Goal: Information Seeking & Learning: Compare options

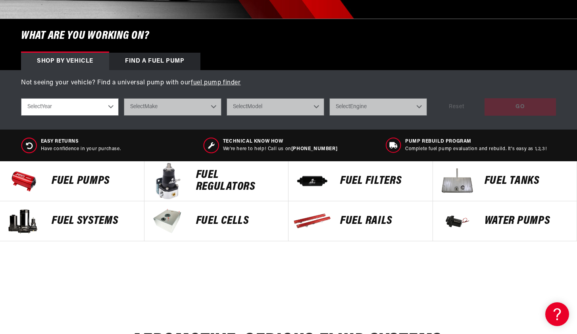
scroll to position [230, 0]
click at [85, 182] on p "Fuel Pumps" at bounding box center [94, 181] width 85 height 12
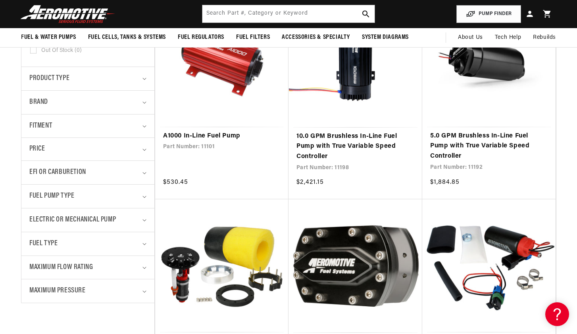
scroll to position [17, 0]
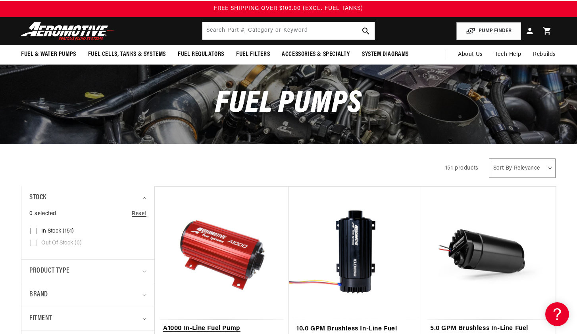
click at [224, 324] on link "A1000 In-Line Fuel Pump" at bounding box center [221, 329] width 117 height 10
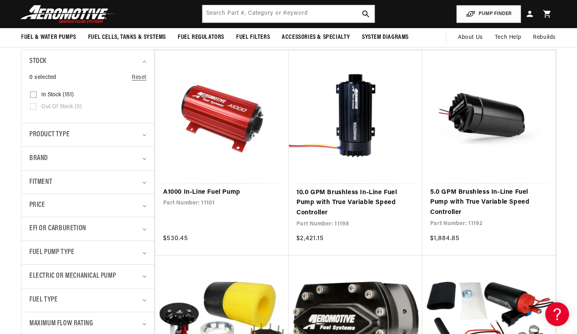
scroll to position [42, 0]
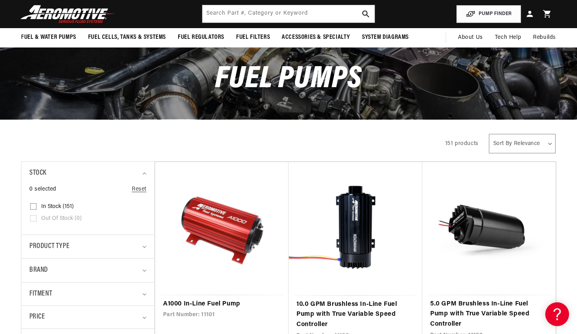
select select "price-ascending"
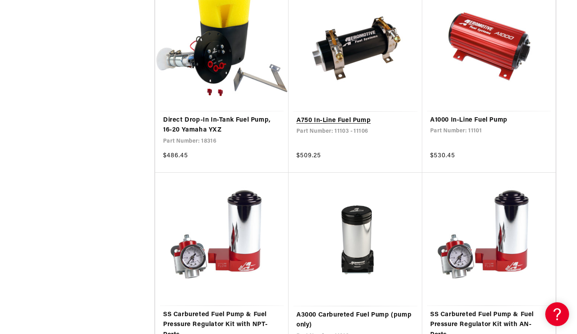
scroll to position [1398, 0]
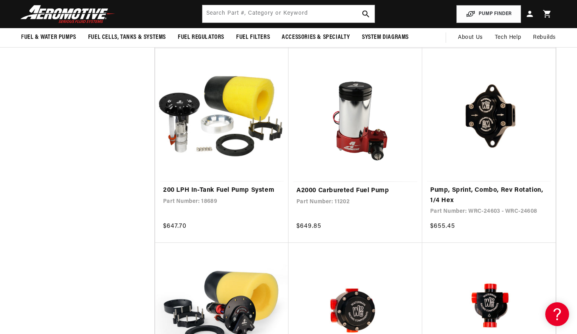
scroll to position [1925, 0]
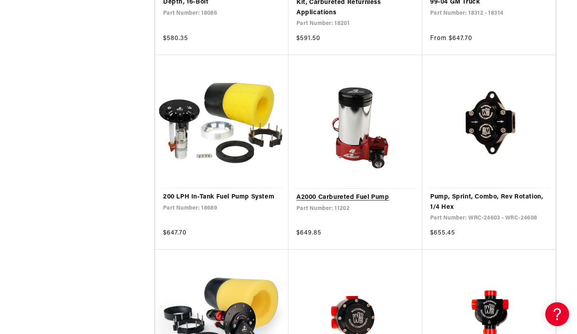
click at [359, 193] on link "A2000 Carbureted Fuel Pump" at bounding box center [355, 198] width 118 height 10
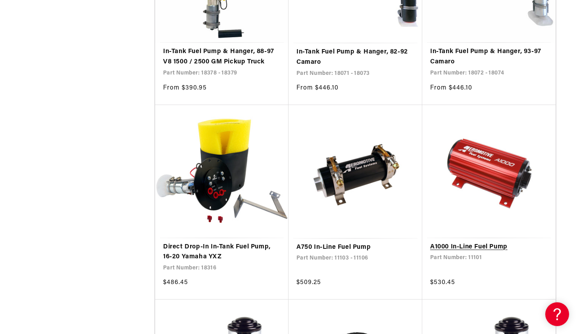
scroll to position [1270, 0]
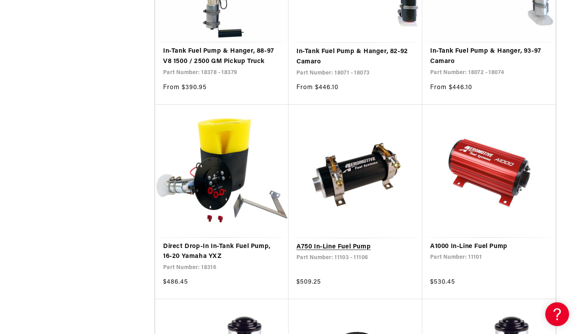
click at [341, 242] on link "A750 In-Line Fuel Pump" at bounding box center [355, 247] width 118 height 10
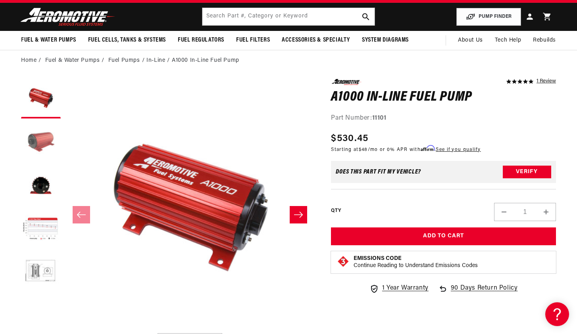
click at [43, 140] on button "Load image 2 in gallery view" at bounding box center [41, 143] width 40 height 40
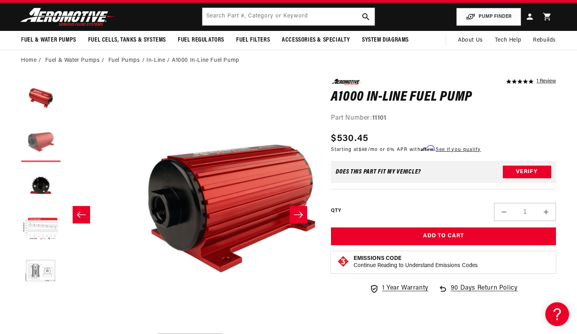
scroll to position [0, 250]
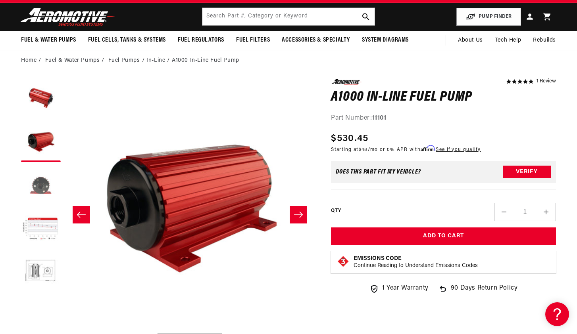
click at [41, 179] on button "Load image 3 in gallery view" at bounding box center [41, 186] width 40 height 40
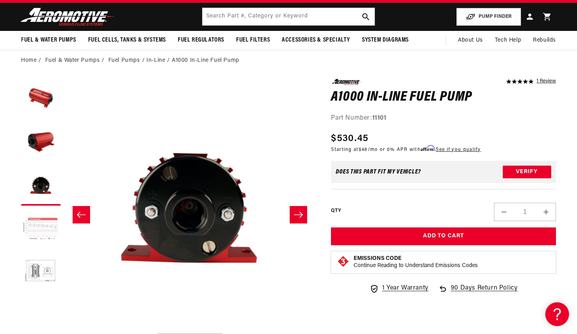
click at [41, 221] on button "Load image 4 in gallery view" at bounding box center [41, 230] width 40 height 40
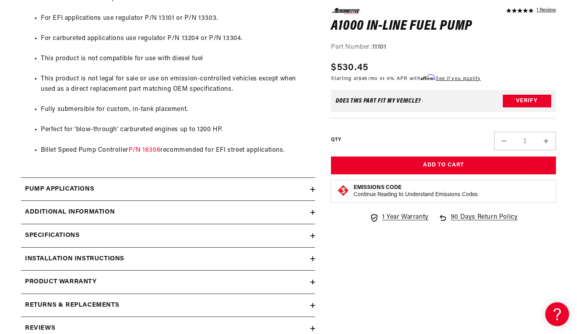
scroll to position [654, 0]
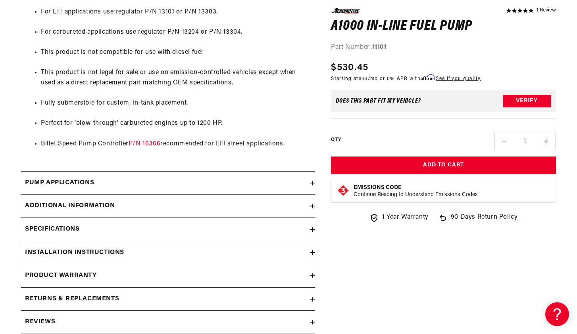
click at [311, 181] on icon at bounding box center [312, 183] width 5 height 5
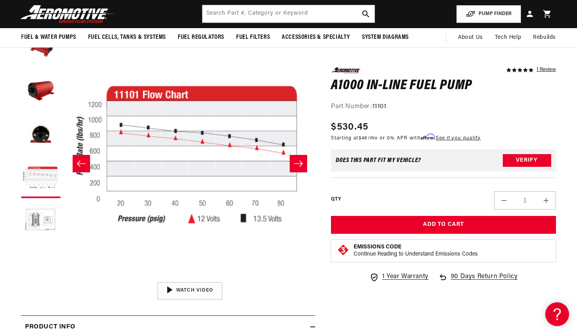
scroll to position [0, 751]
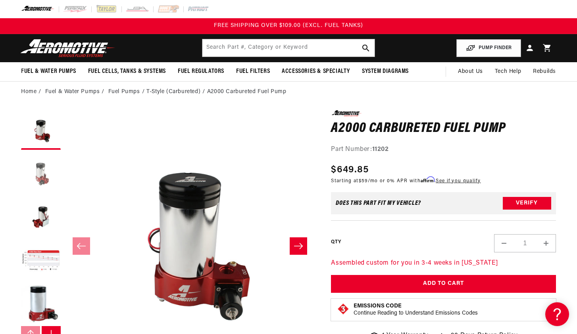
click at [41, 174] on button "Load image 2 in gallery view" at bounding box center [41, 174] width 40 height 40
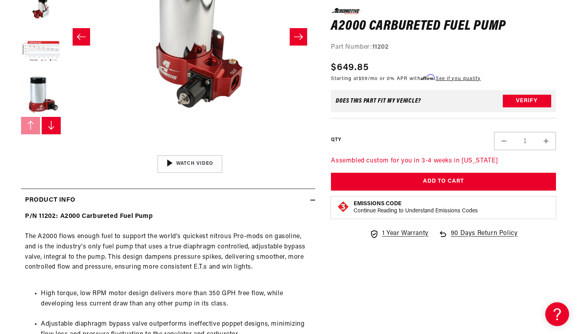
scroll to position [213, 0]
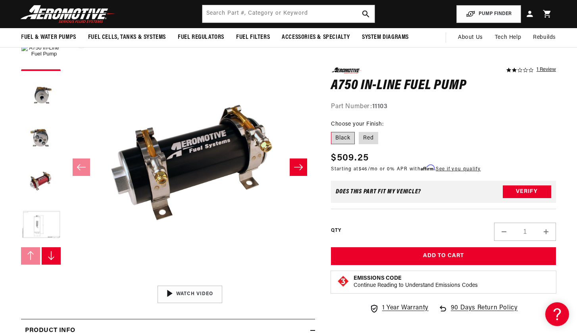
scroll to position [79, 0]
click at [41, 138] on button "Load image 3 in gallery view" at bounding box center [41, 139] width 40 height 40
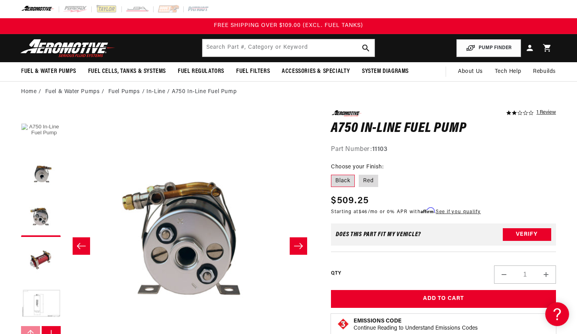
scroll to position [0, 0]
click at [42, 130] on button "Load image 1 in gallery view" at bounding box center [41, 130] width 40 height 40
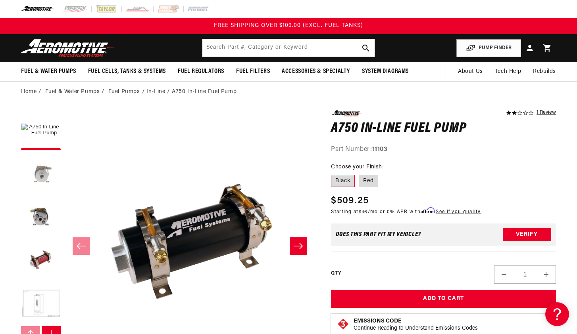
click at [43, 171] on button "Load image 2 in gallery view" at bounding box center [41, 174] width 40 height 40
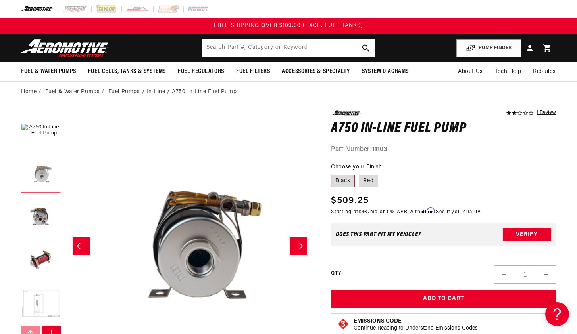
scroll to position [0, 250]
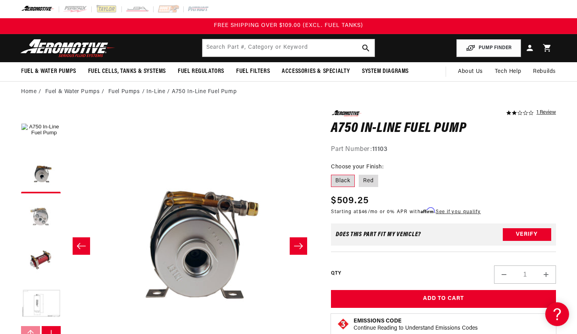
click at [42, 213] on button "Load image 3 in gallery view" at bounding box center [41, 218] width 40 height 40
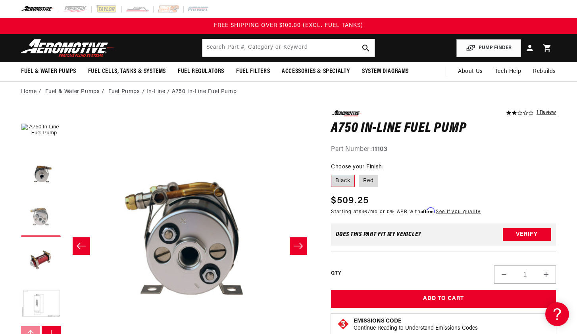
scroll to position [0, 501]
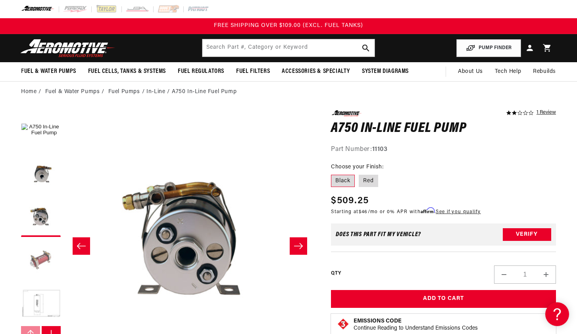
click at [41, 258] on button "Load image 4 in gallery view" at bounding box center [41, 261] width 40 height 40
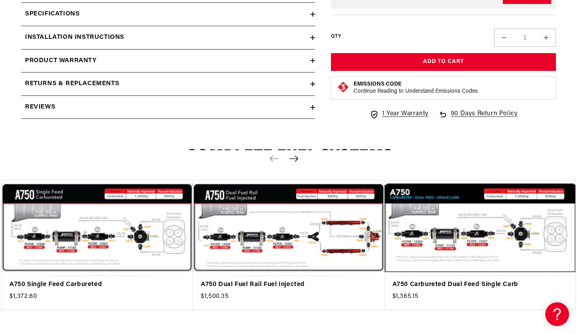
scroll to position [880, 0]
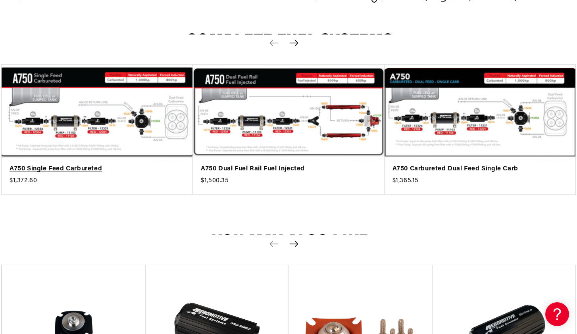
click at [86, 164] on link "A750 Single Feed Carbureted" at bounding box center [93, 169] width 167 height 10
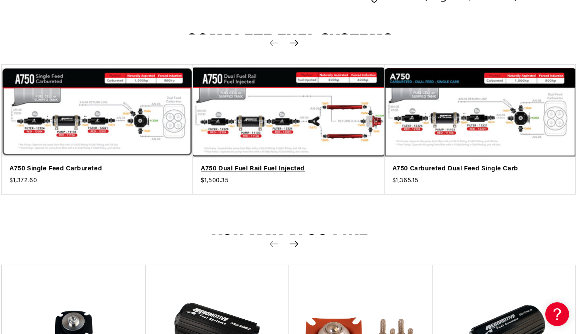
scroll to position [0, 751]
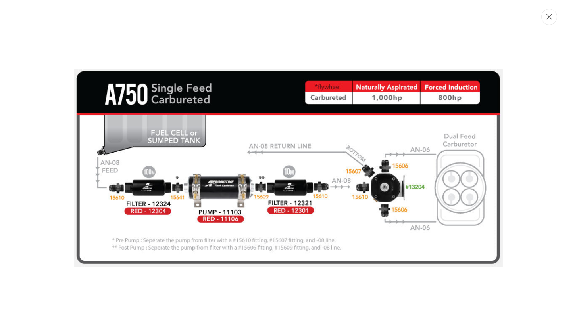
click at [549, 20] on button "Close" at bounding box center [549, 17] width 16 height 16
